Goal: Information Seeking & Learning: Find specific fact

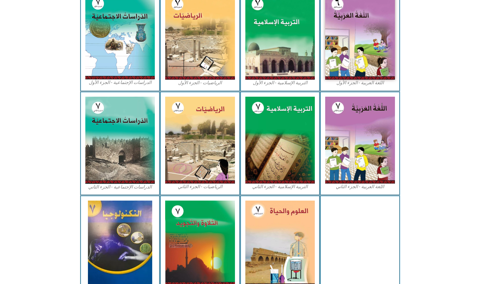
scroll to position [202, 0]
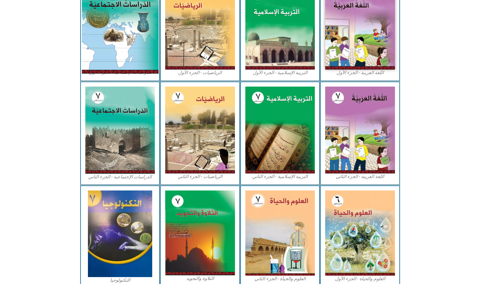
click at [124, 47] on img at bounding box center [120, 25] width 77 height 95
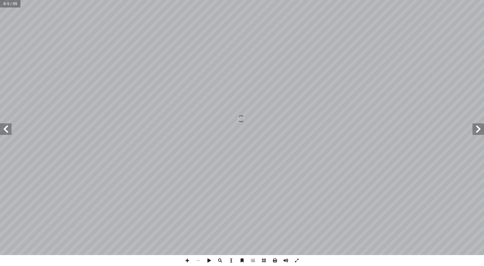
click at [233, 258] on span at bounding box center [231, 260] width 11 height 11
click at [3, 133] on span at bounding box center [6, 129] width 12 height 12
click at [1, 133] on span at bounding box center [6, 129] width 12 height 12
click at [0, 133] on span at bounding box center [6, 129] width 12 height 12
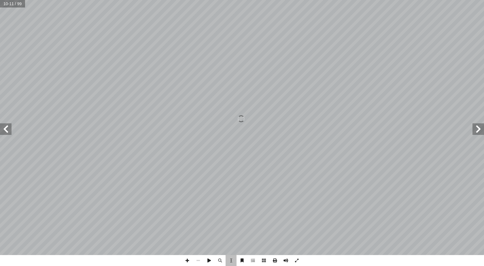
click at [0, 133] on span at bounding box center [6, 129] width 12 height 12
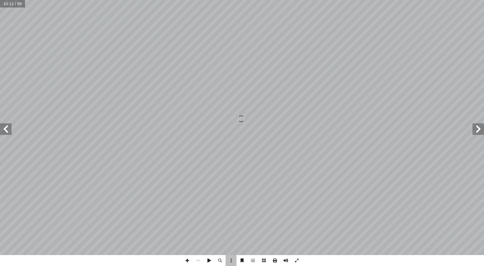
click at [0, 133] on span at bounding box center [6, 129] width 12 height 12
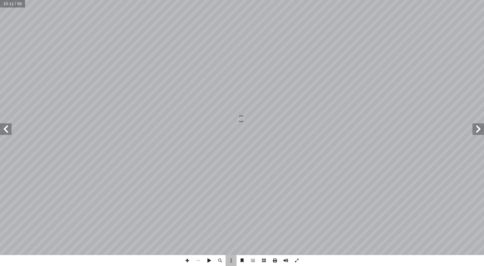
click at [0, 133] on span at bounding box center [6, 129] width 12 height 12
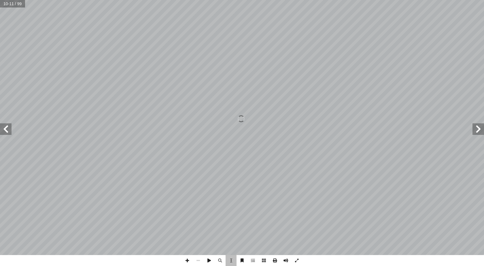
click at [0, 133] on span at bounding box center [6, 129] width 12 height 12
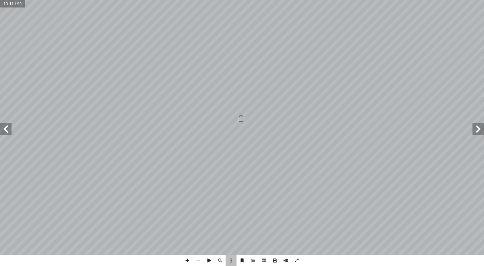
click at [0, 133] on span at bounding box center [6, 129] width 12 height 12
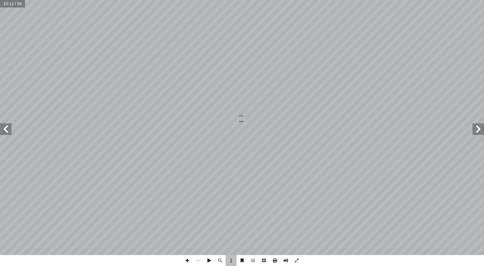
click at [0, 133] on span at bounding box center [6, 129] width 12 height 12
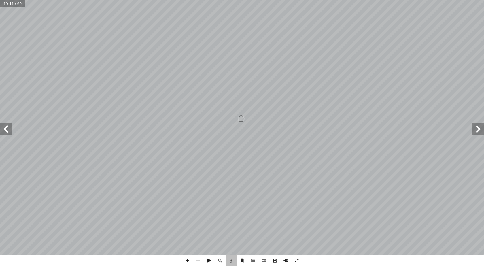
click at [0, 133] on span at bounding box center [6, 129] width 12 height 12
click at [484, 131] on span at bounding box center [479, 129] width 12 height 12
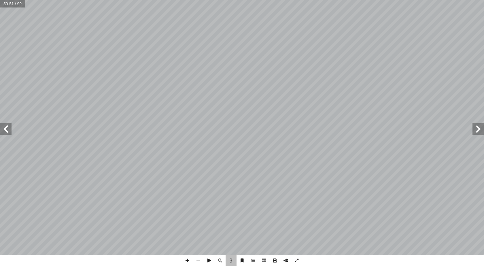
click at [483, 131] on span at bounding box center [479, 129] width 12 height 12
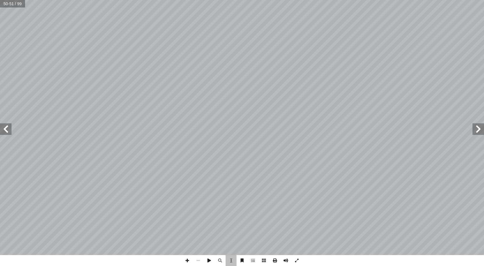
click at [483, 131] on span at bounding box center [479, 129] width 12 height 12
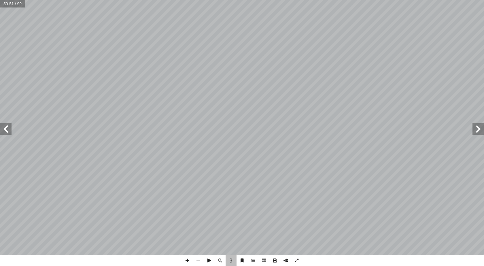
click at [483, 131] on span at bounding box center [479, 129] width 12 height 12
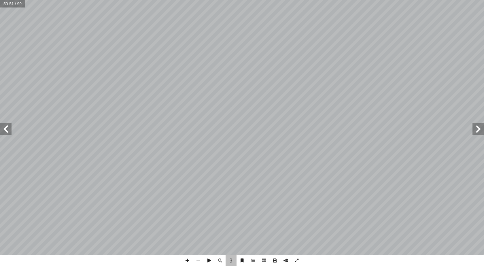
click at [483, 131] on span at bounding box center [479, 129] width 12 height 12
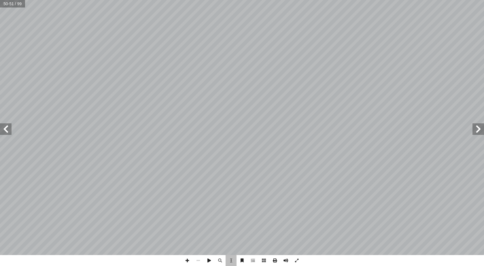
click at [483, 131] on span at bounding box center [479, 129] width 12 height 12
click at [482, 133] on span at bounding box center [479, 129] width 12 height 12
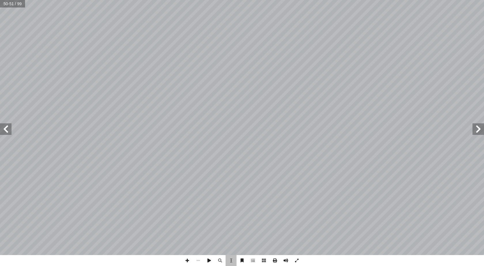
click at [482, 133] on span at bounding box center [479, 129] width 12 height 12
click at [482, 134] on span at bounding box center [479, 129] width 12 height 12
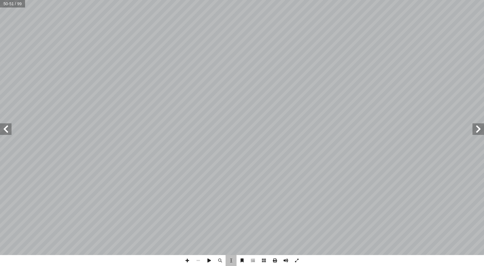
click at [482, 134] on span at bounding box center [479, 129] width 12 height 12
click at [0, 52] on html "الصفحة الرئيسية الصف الأول الصف الثاني الصف الثالث الصف الرابع الصف الخامس الصف…" at bounding box center [242, 26] width 484 height 52
click at [227, 262] on span at bounding box center [231, 260] width 11 height 11
click at [231, 263] on span at bounding box center [231, 260] width 11 height 11
click at [226, 261] on span at bounding box center [231, 260] width 11 height 11
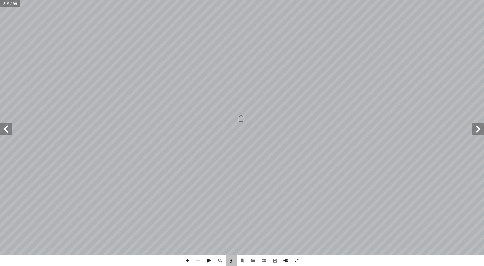
click at [236, 262] on span at bounding box center [231, 260] width 11 height 11
click at [229, 261] on span at bounding box center [231, 260] width 11 height 11
click at [286, 260] on span at bounding box center [286, 260] width 11 height 11
click at [289, 261] on span at bounding box center [286, 260] width 11 height 11
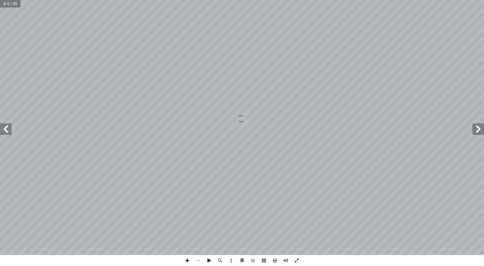
click at [298, 258] on span at bounding box center [297, 260] width 11 height 11
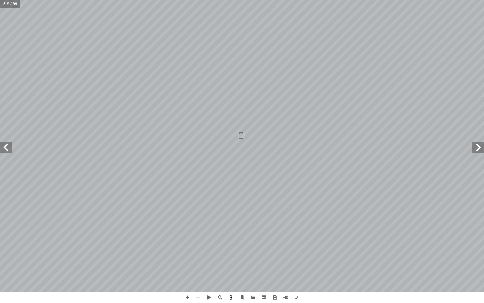
click at [228, 266] on span at bounding box center [231, 297] width 11 height 11
click at [235, 266] on span at bounding box center [231, 297] width 11 height 11
click at [5, 148] on span at bounding box center [6, 148] width 12 height 12
click at [233, 266] on span at bounding box center [231, 297] width 11 height 11
drag, startPoint x: 418, startPoint y: 48, endPoint x: 336, endPoint y: 66, distance: 84.1
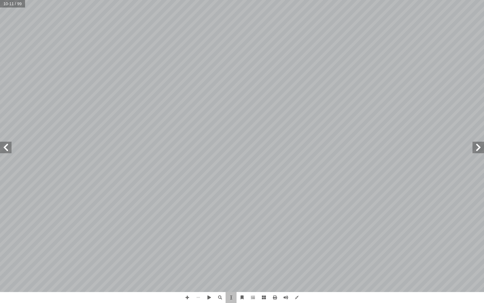
click at [300, 81] on div "6 ت: ْ م َّ نا تعل أ ا سيا بين آ لعرض، تمتد قارة � � ئر � و � لطول ود � لمكان ب…" at bounding box center [344, 147] width 204 height 262
click at [402, 46] on span "الموقع الفلكي:" at bounding box center [408, 48] width 37 height 6
click at [403, 46] on span "الموقع الفلكي:" at bounding box center [408, 48] width 37 height 6
click at [399, 50] on span "الموقع الفلكي:" at bounding box center [408, 48] width 37 height 6
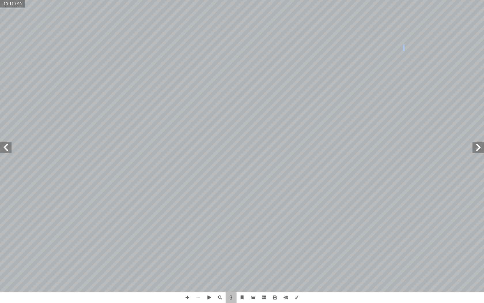
click at [399, 50] on span "الموقع الفلكي:" at bounding box center [408, 48] width 37 height 6
drag, startPoint x: 410, startPoint y: 50, endPoint x: 418, endPoint y: 48, distance: 9.0
click at [418, 48] on div "6 ت: ْ م َّ نا تعل أ ا سيا بين آ لعرض، تمتد قارة � � ئر � و � لطول ود � لمكان ب…" at bounding box center [344, 147] width 204 height 262
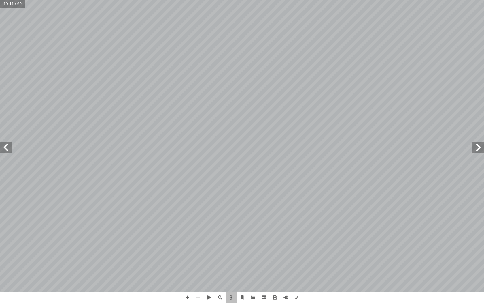
click at [483, 152] on span at bounding box center [479, 148] width 12 height 12
click at [1, 145] on span at bounding box center [6, 148] width 12 height 12
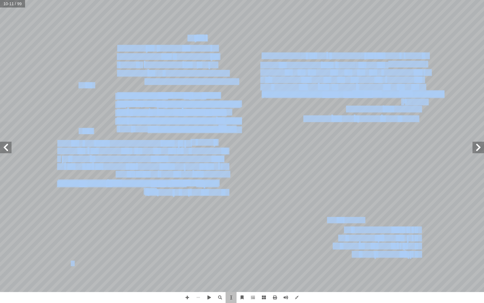
drag, startPoint x: 416, startPoint y: 50, endPoint x: 152, endPoint y: 194, distance: 301.3
click at [242, 146] on div "6 ت: ْ م َّ نا تعل أ ا سيا بين آ لعرض، تمتد قارة � � ئر � و � لطول ود � لمكان ب…" at bounding box center [242, 146] width 0 height 0
copy div "لى ١٨٠ ْ شرق خط غرينتش. إ � ْ ٢٥ ي طول َّ ط َ لى ٨٣ ْ شماله، وبين خ إ ء � � ستو…"
click at [4, 151] on span at bounding box center [6, 148] width 12 height 12
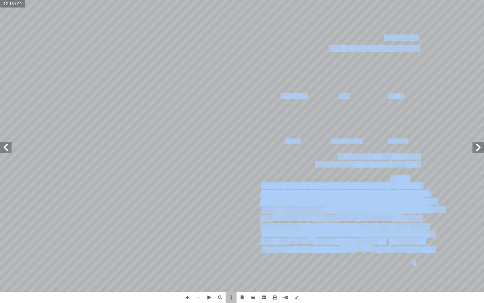
click at [477, 144] on span at bounding box center [479, 148] width 12 height 12
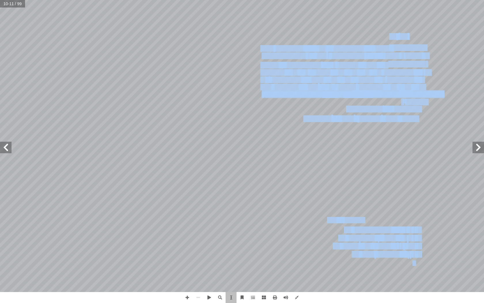
click at [2, 149] on span at bounding box center [6, 148] width 12 height 12
